Goal: Information Seeking & Learning: Learn about a topic

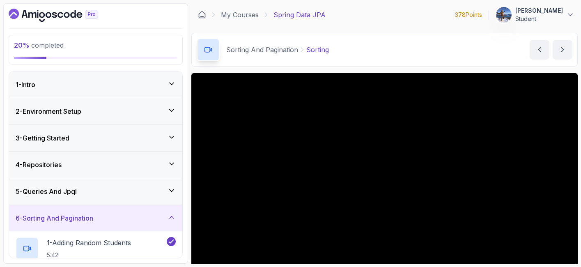
scroll to position [50, 0]
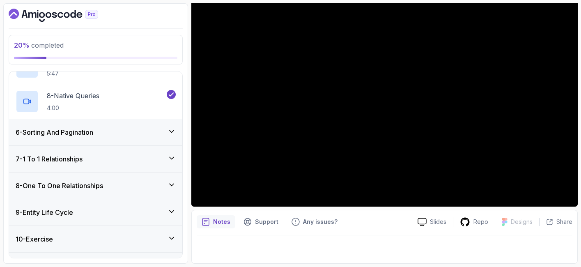
scroll to position [339, 0]
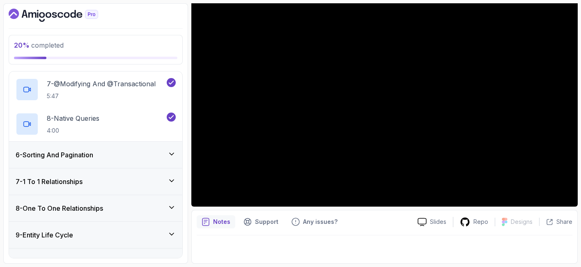
click at [132, 154] on div "6 - Sorting And Pagination" at bounding box center [96, 155] width 160 height 10
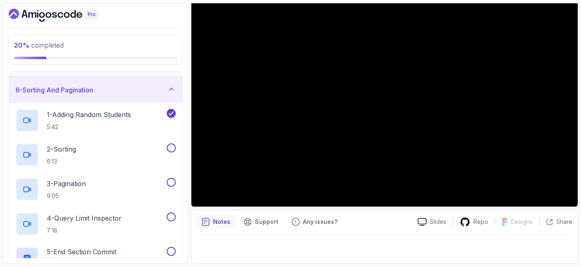
scroll to position [102, 0]
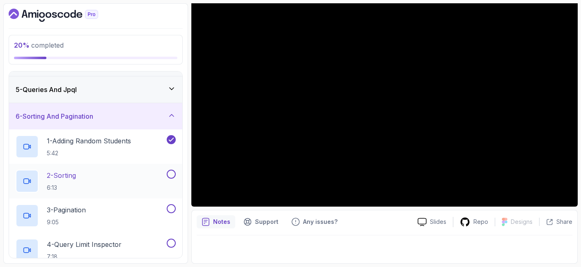
click at [134, 185] on div "2 - Sorting 6:13" at bounding box center [90, 181] width 149 height 23
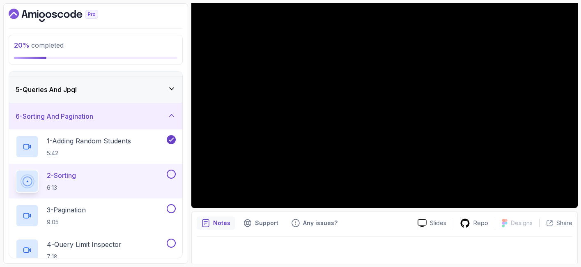
scroll to position [84, 0]
